Goal: Navigation & Orientation: Go to known website

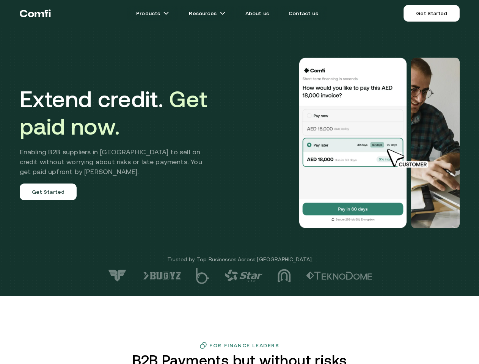
click at [239, 182] on div at bounding box center [341, 143] width 237 height 171
